Goal: Information Seeking & Learning: Learn about a topic

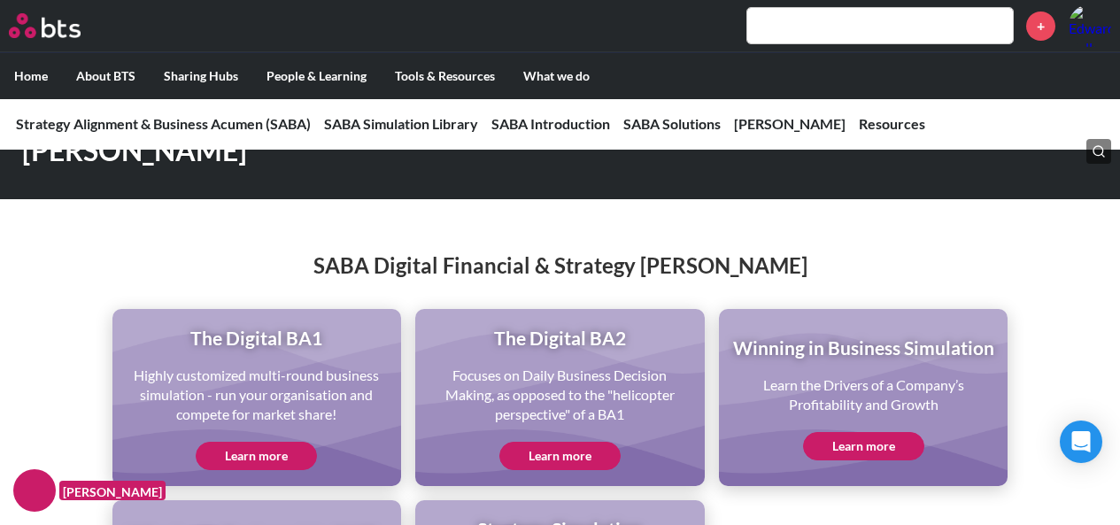
scroll to position [3982, 0]
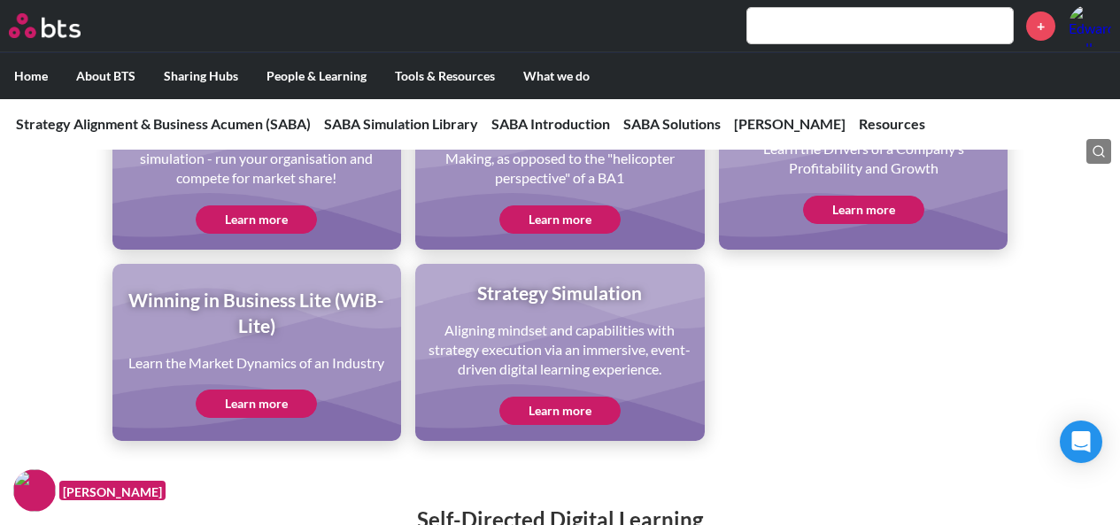
click at [258, 412] on link "Learn more" at bounding box center [256, 403] width 121 height 28
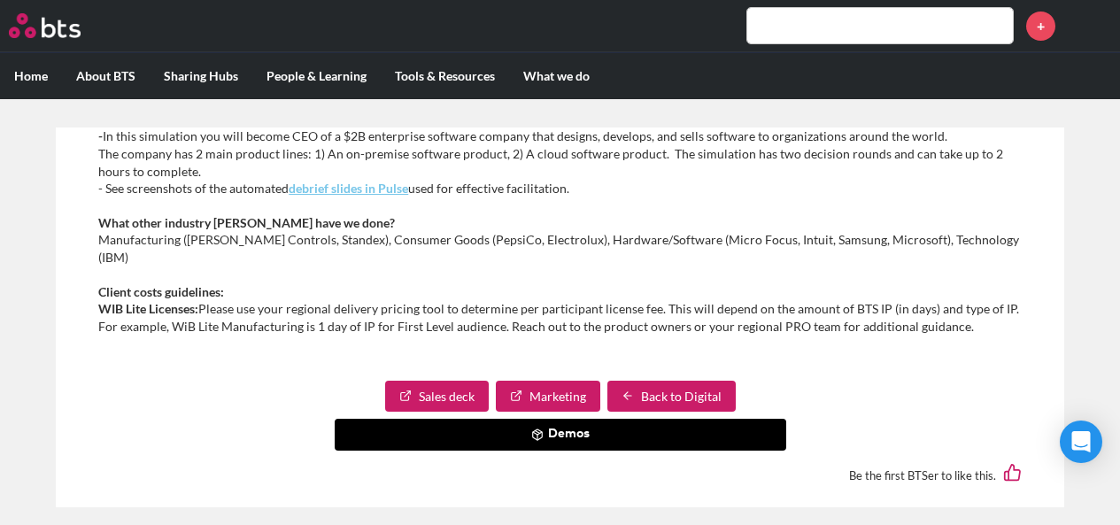
scroll to position [890, 0]
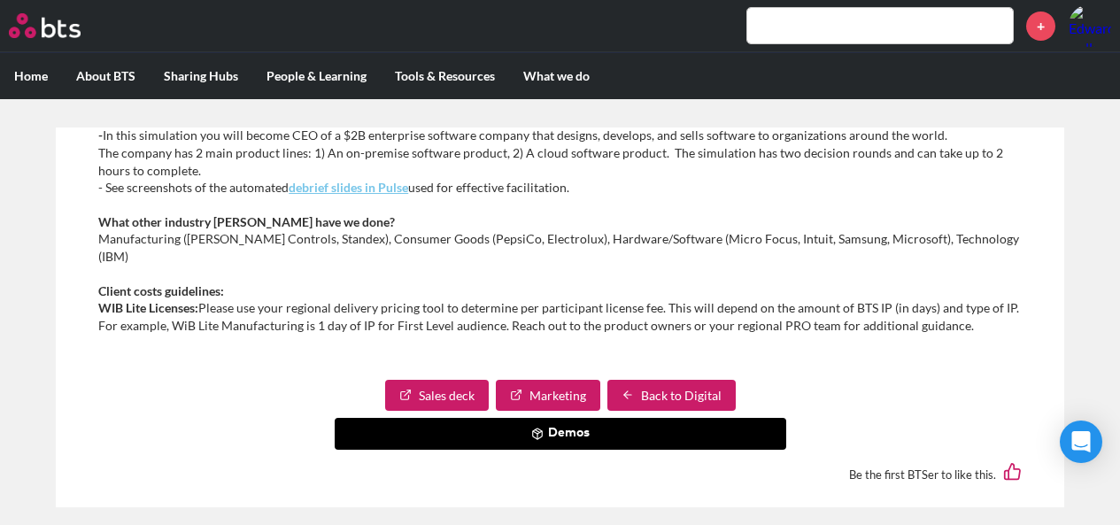
click at [569, 418] on button "Demos" at bounding box center [560, 434] width 451 height 32
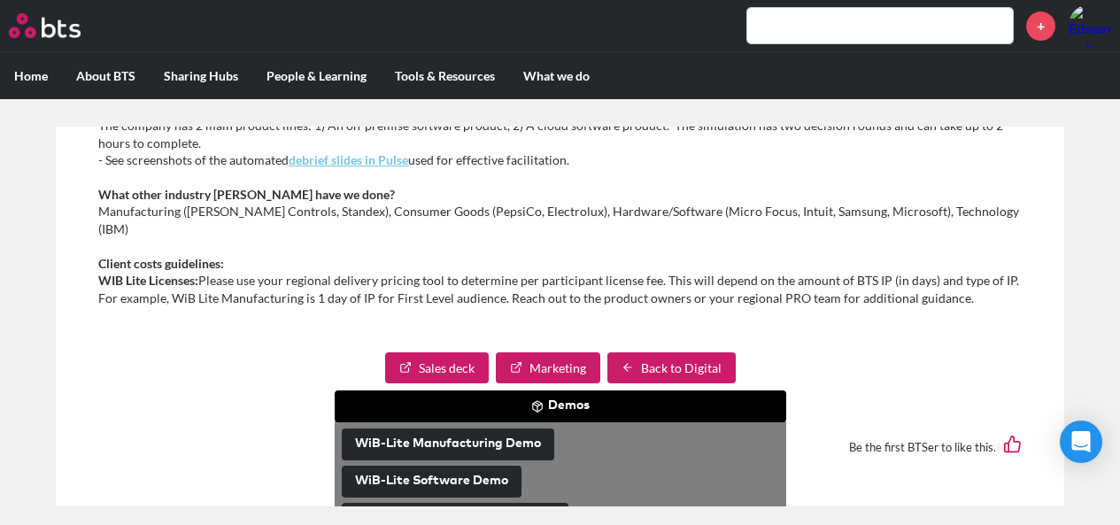
scroll to position [10, 0]
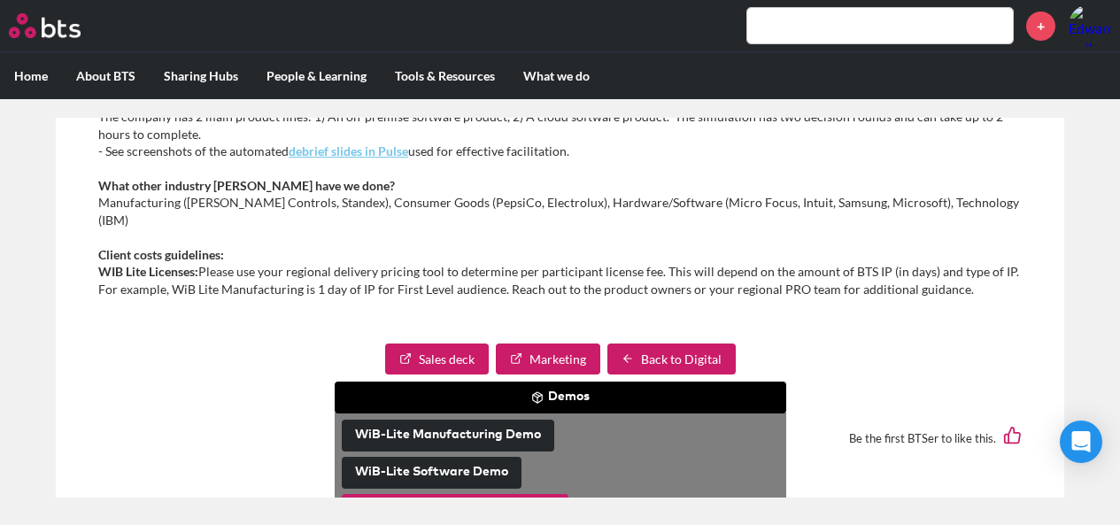
click at [490, 494] on button "WiB-Lite Insurance P&C Example" at bounding box center [455, 510] width 227 height 32
